Goal: Information Seeking & Learning: Find specific page/section

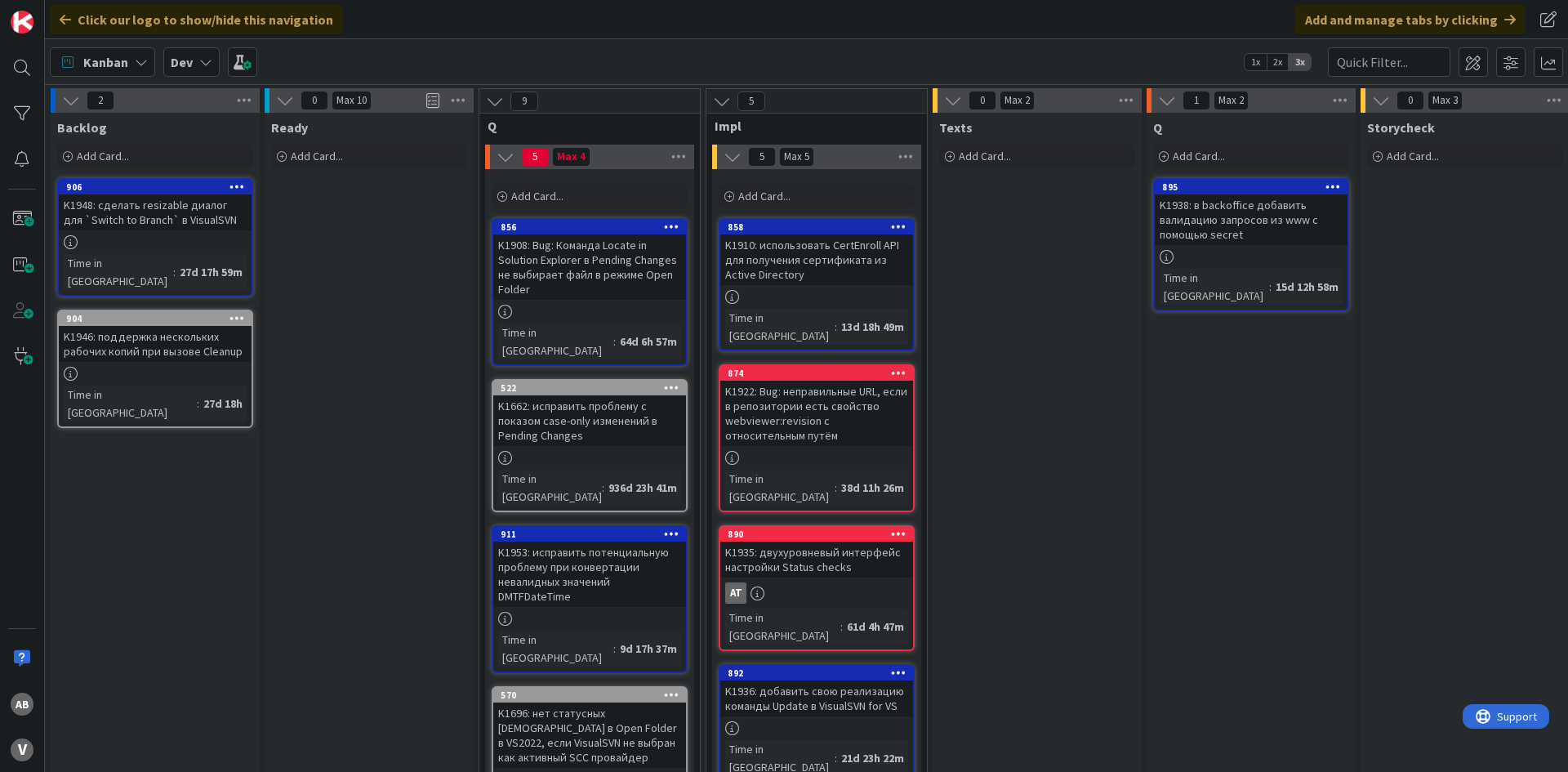
scroll to position [327, 0]
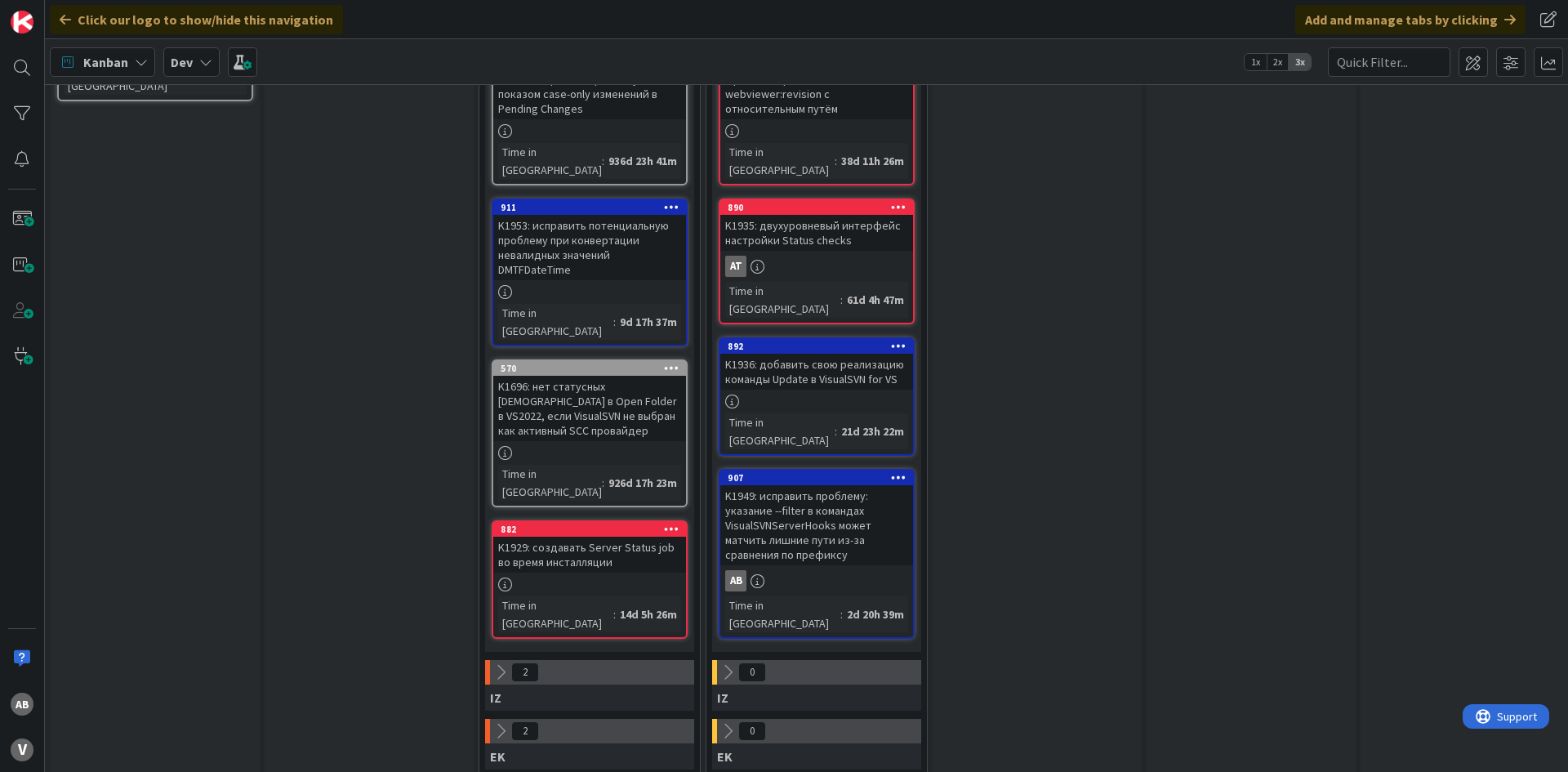
click at [811, 485] on div "K1949: исправить проблему: указание --filter в командах VisualSVNServerHooks мо…" at bounding box center [816, 524] width 193 height 80
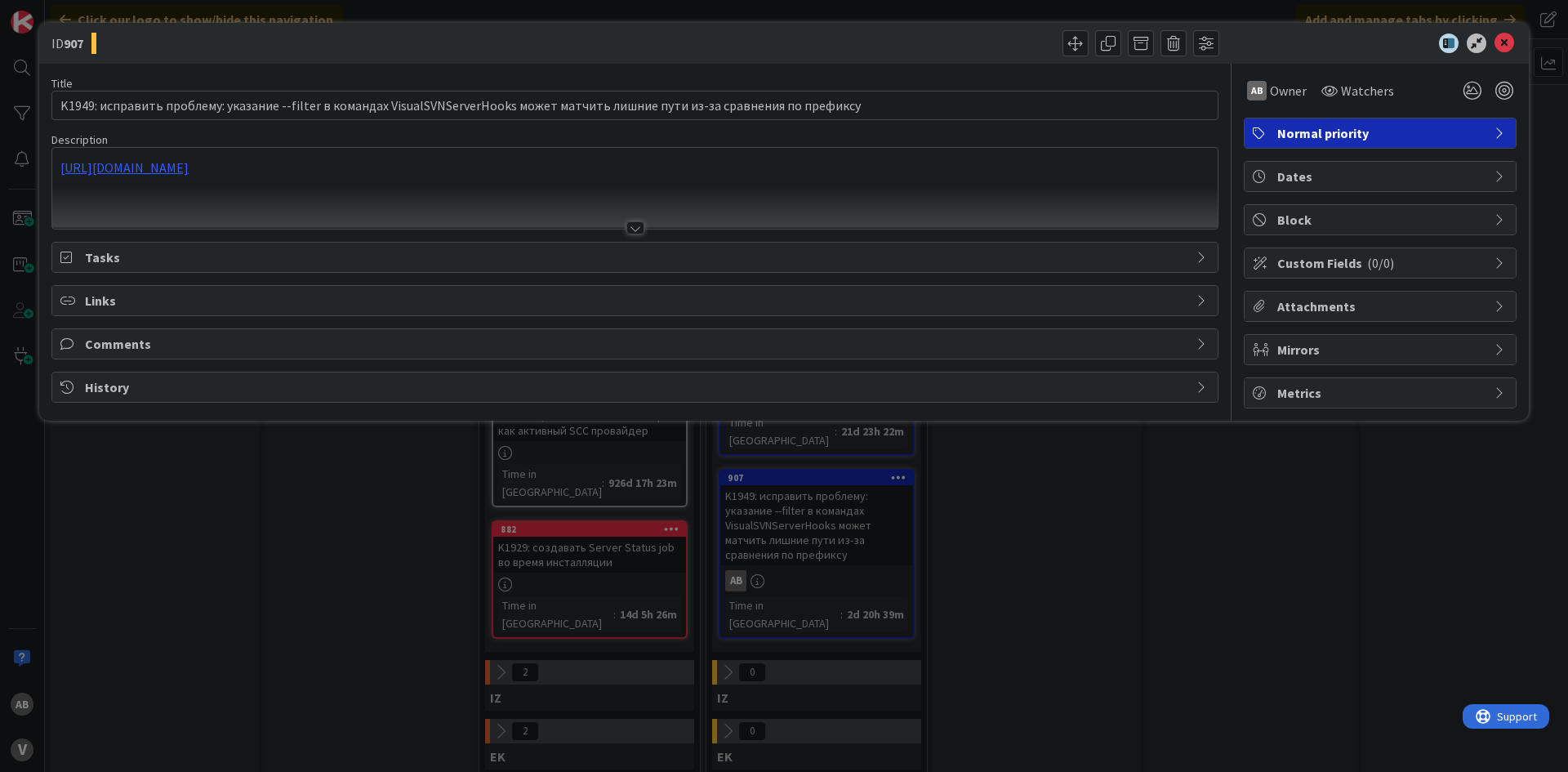
click at [414, 178] on div "[URL][DOMAIN_NAME]" at bounding box center [635, 188] width 1165 height 80
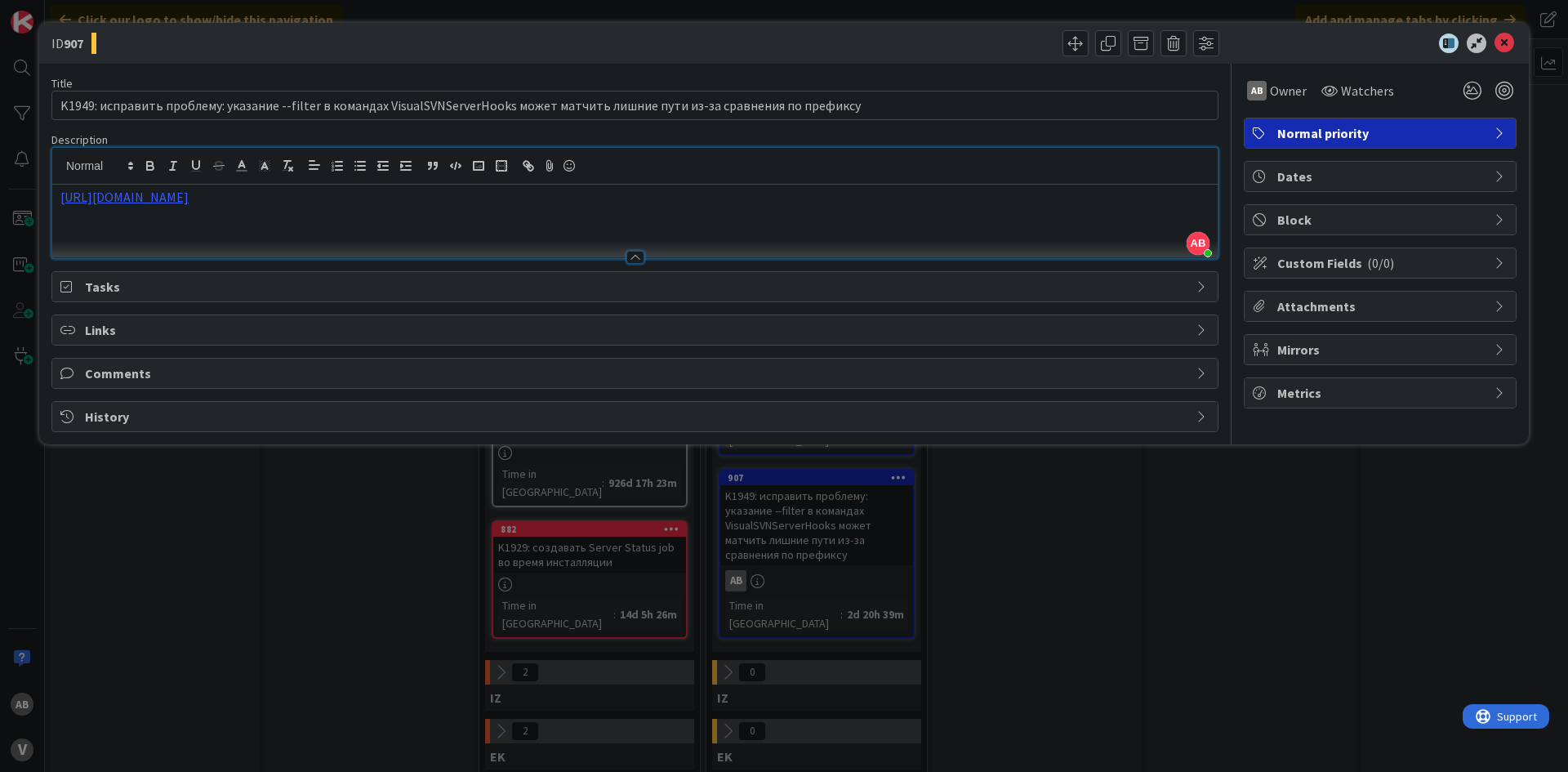
drag, startPoint x: 585, startPoint y: 204, endPoint x: 59, endPoint y: 209, distance: 526.0
click at [59, 209] on div "[URL][DOMAIN_NAME]" at bounding box center [635, 221] width 1165 height 73
copy link "[URL][DOMAIN_NAME]"
click at [1506, 45] on icon at bounding box center [1504, 43] width 19 height 19
